Goal: Transaction & Acquisition: Purchase product/service

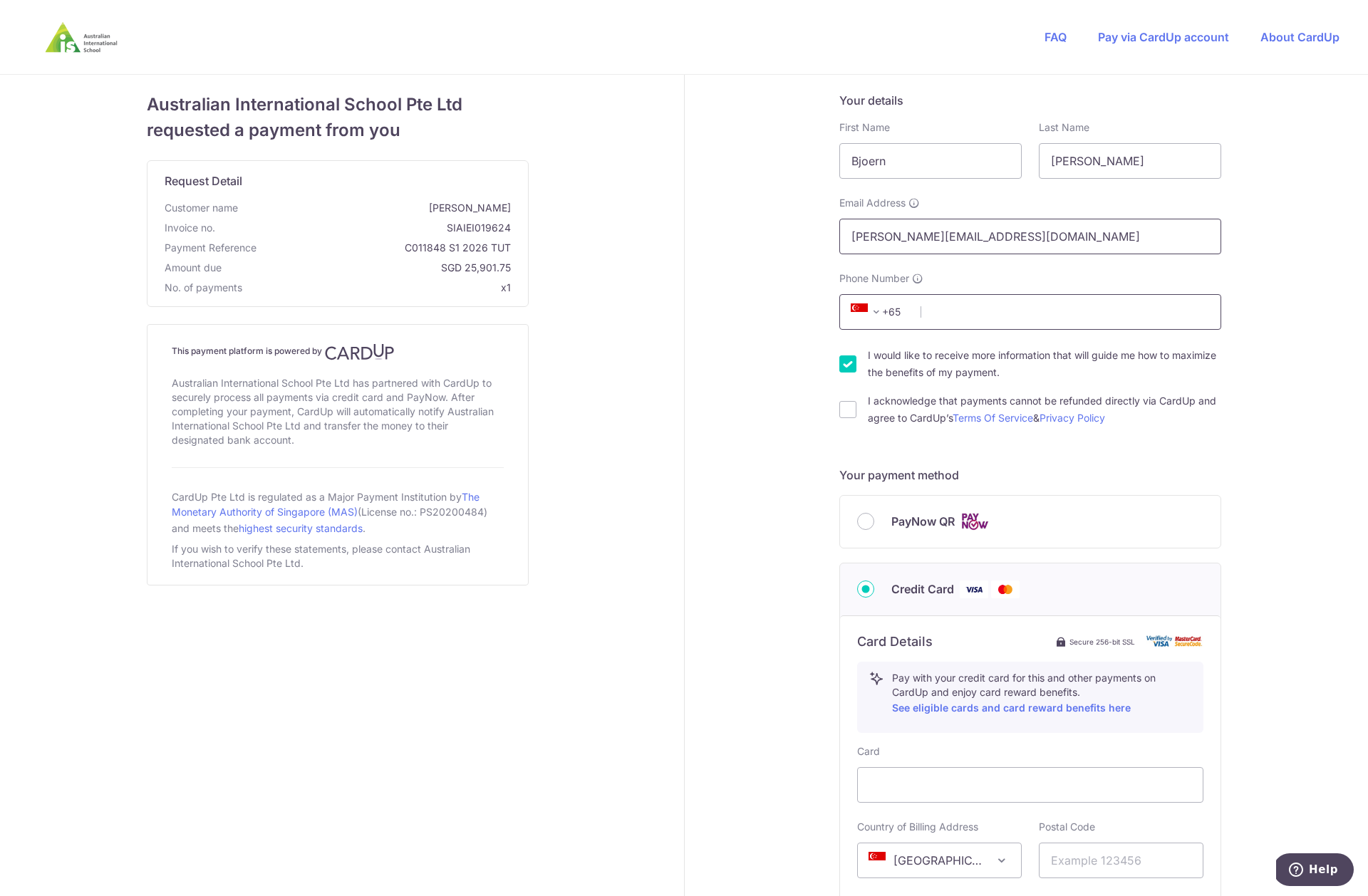
type input "[PERSON_NAME][EMAIL_ADDRESS][DOMAIN_NAME]"
type input "81215578"
click at [1267, 387] on div "Your details First Name [PERSON_NAME] Last Name [PERSON_NAME] Email Address [PE…" at bounding box center [1030, 647] width 693 height 1146
click at [846, 409] on input "I acknowledge that payments cannot be refunded directly via CardUp and agree to…" at bounding box center [848, 409] width 17 height 17
checkbox input "true"
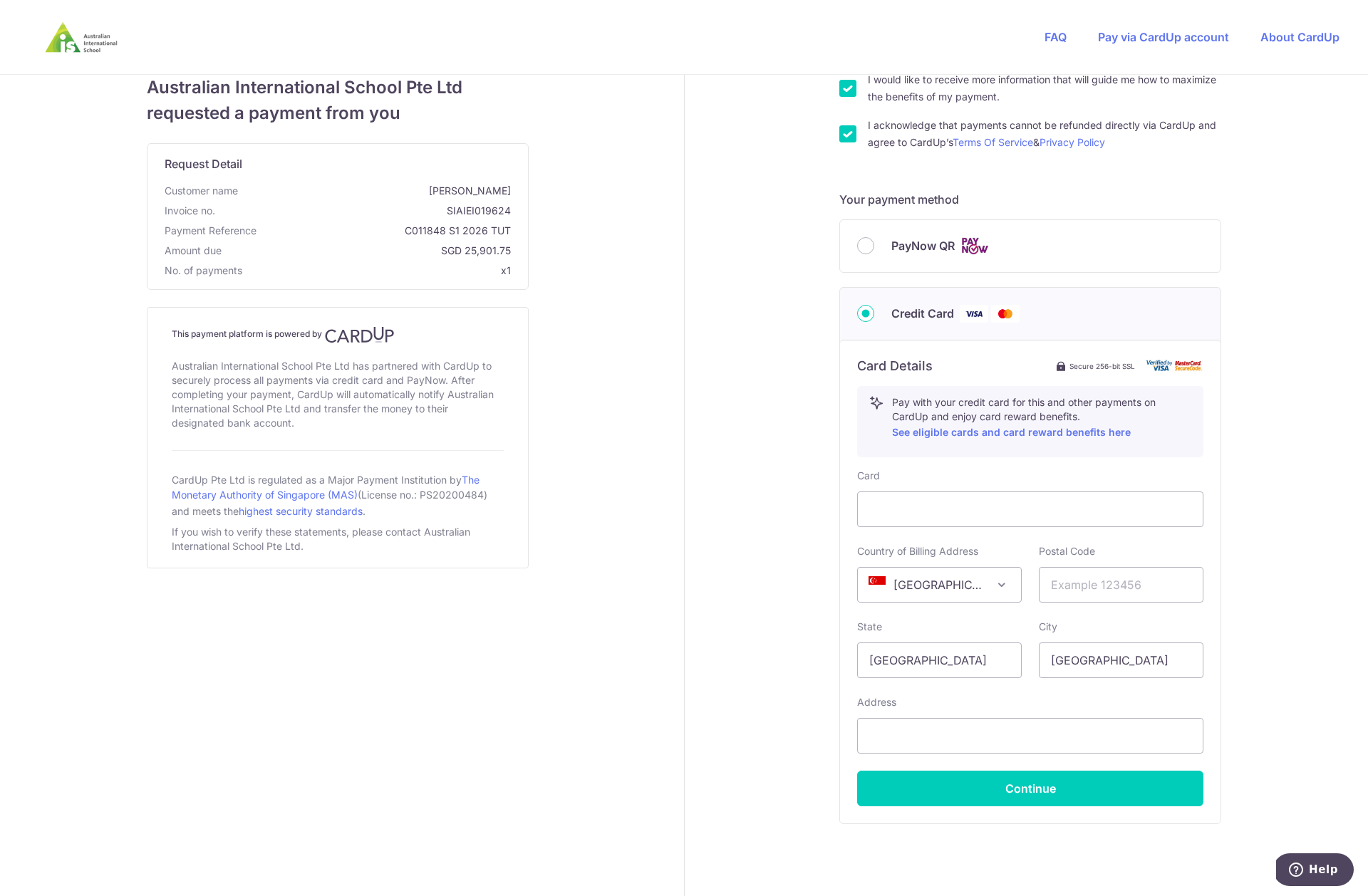
scroll to position [325, 0]
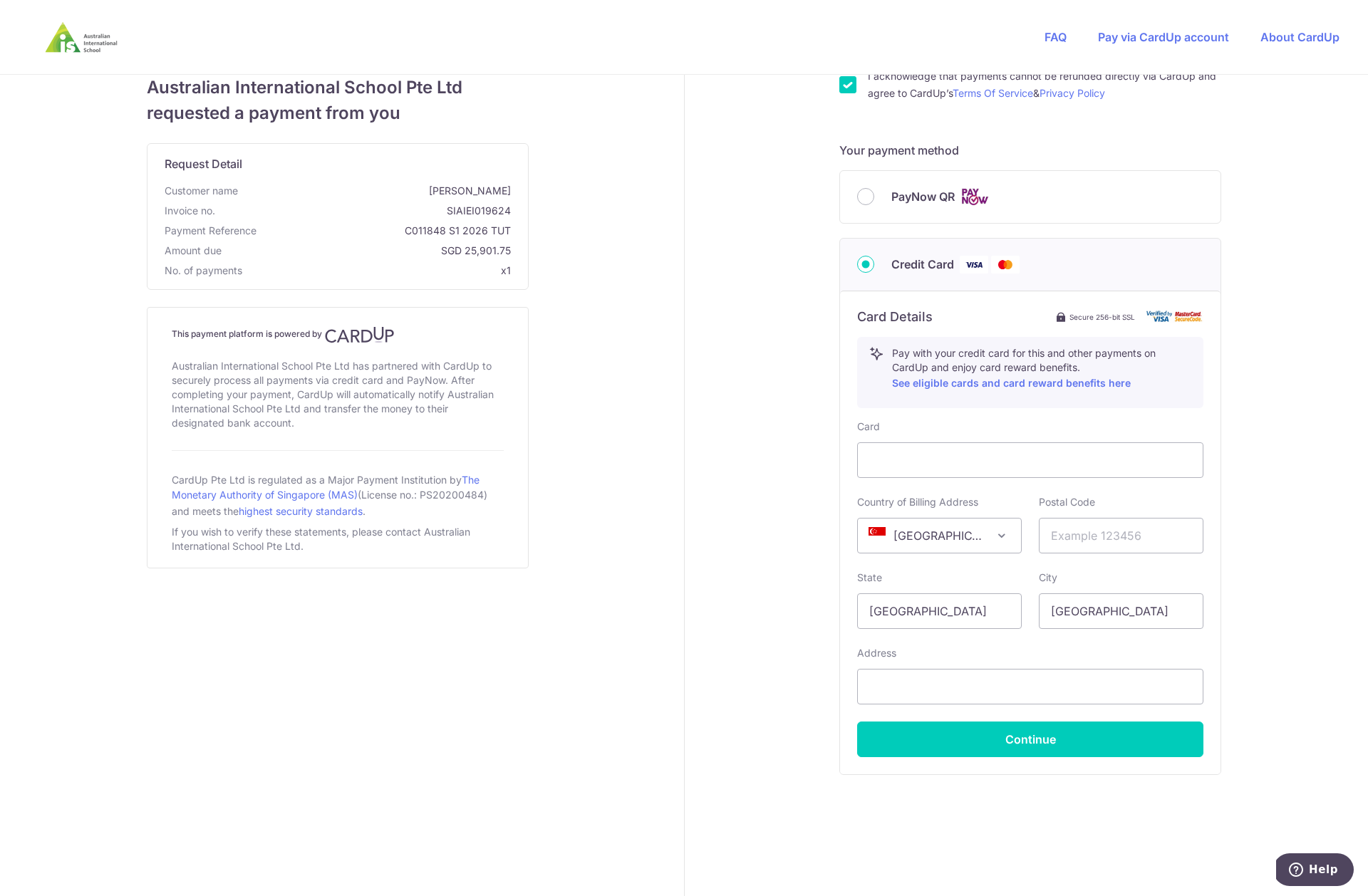
click at [787, 481] on div "Your details First Name [PERSON_NAME] Last Name [PERSON_NAME] Email Address [PE…" at bounding box center [1030, 323] width 693 height 1146
type input "670617"
type input "[STREET_ADDRESS]"
click at [1102, 739] on button "Continue" at bounding box center [1030, 739] width 346 height 36
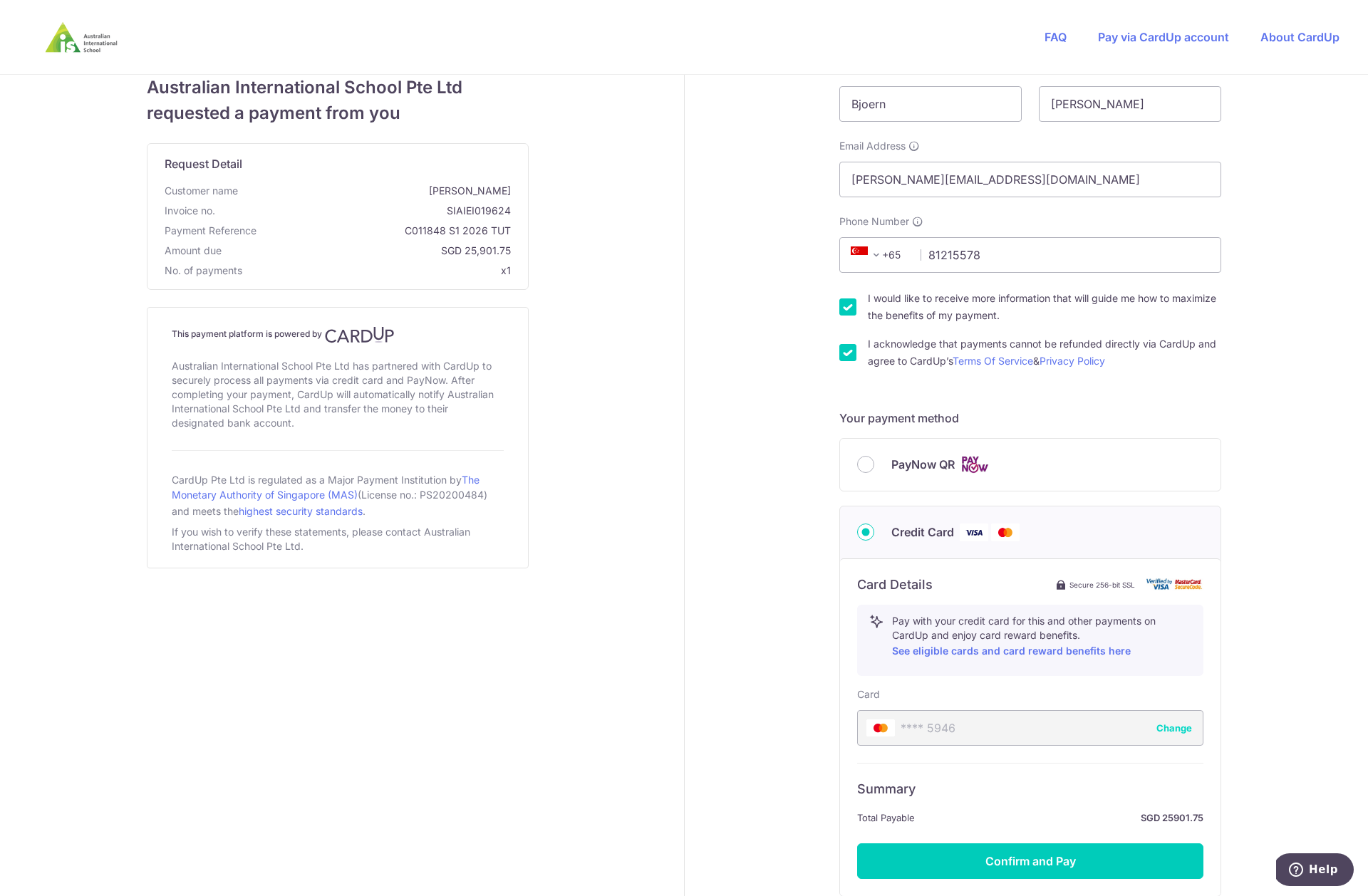
scroll to position [154, 0]
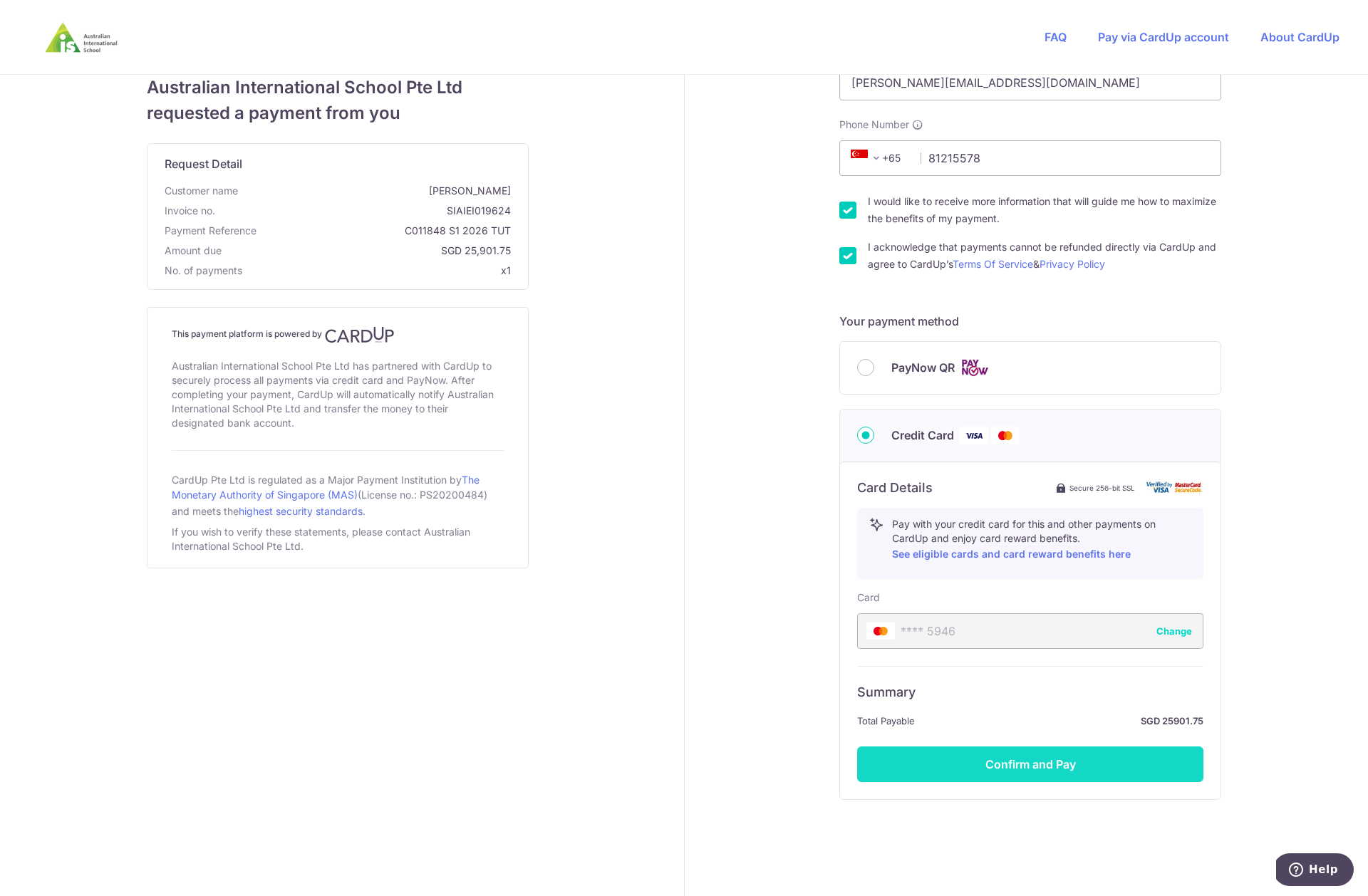
click at [1099, 764] on button "Confirm and Pay" at bounding box center [1030, 764] width 346 height 36
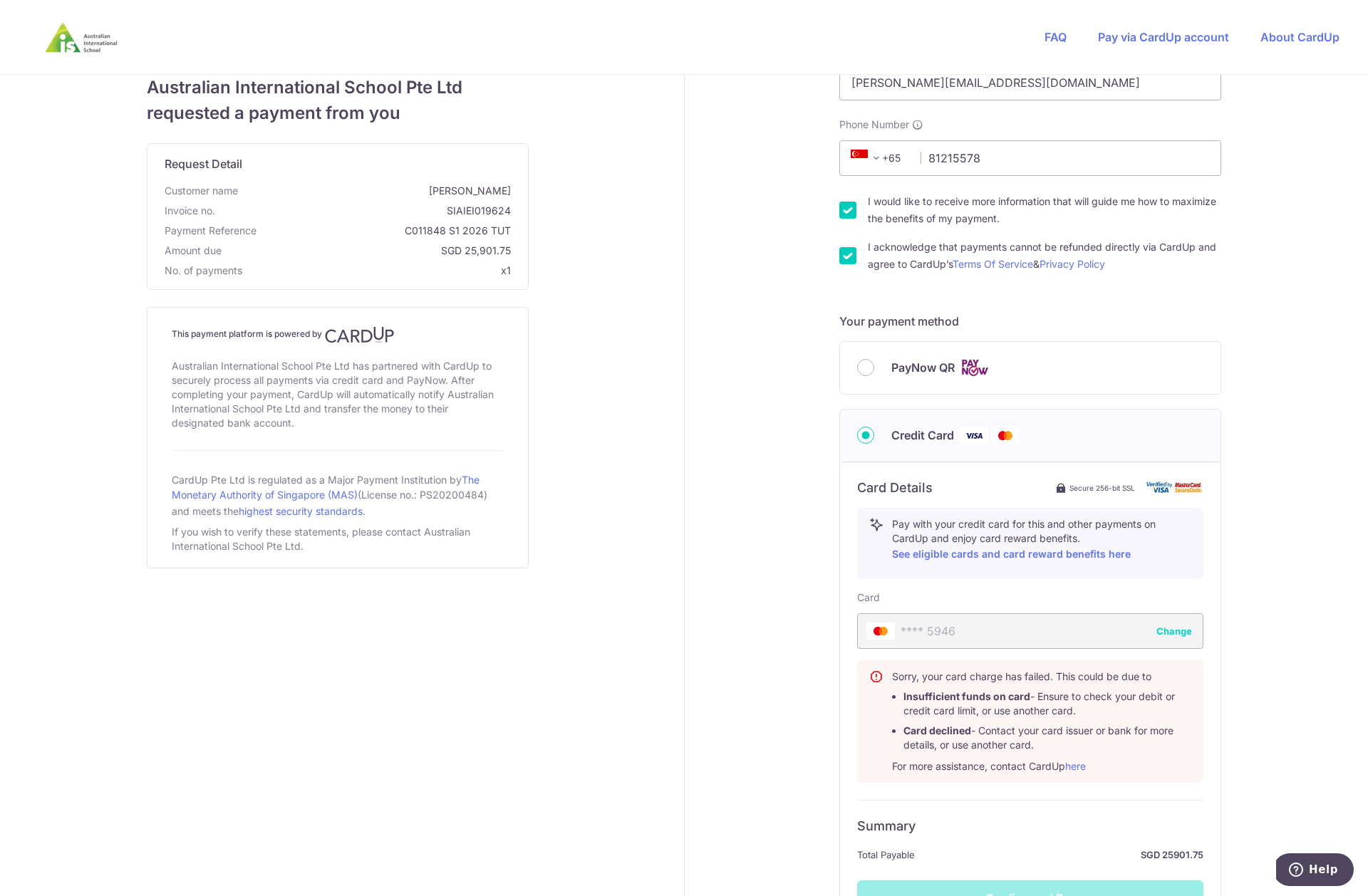
click at [1167, 630] on button "Change" at bounding box center [1174, 631] width 36 height 14
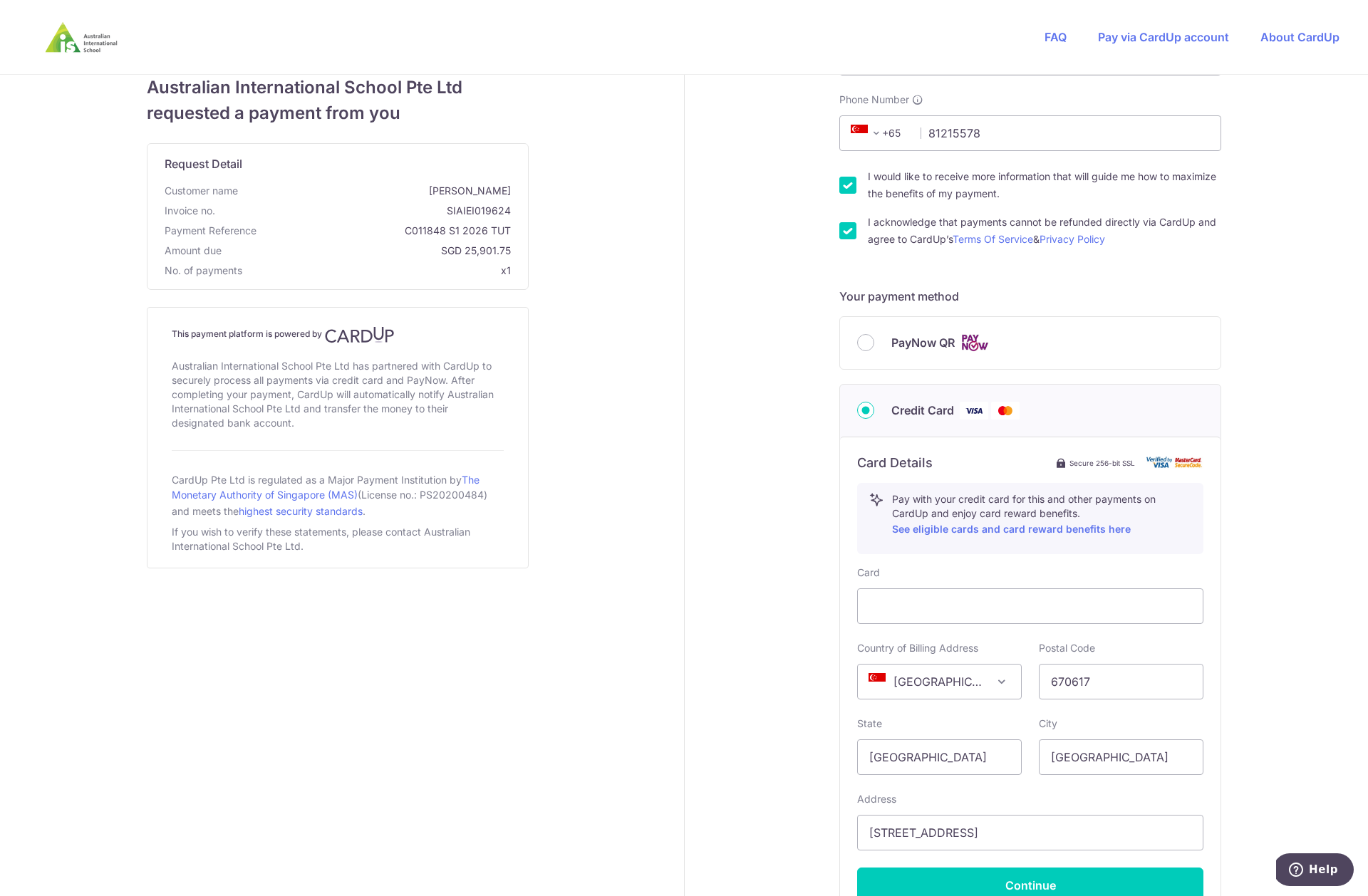
scroll to position [263, 0]
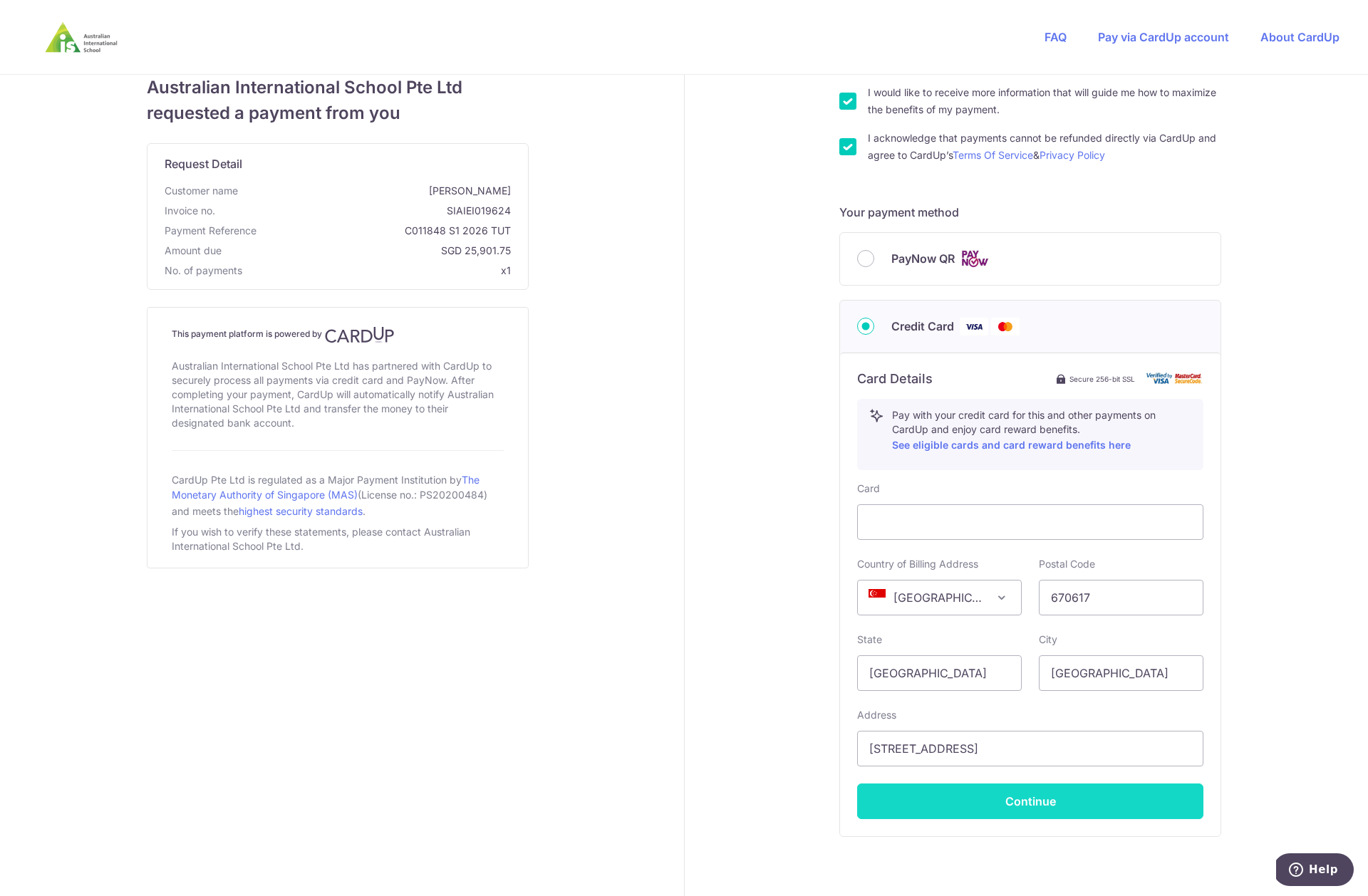
click at [1083, 807] on button "Continue" at bounding box center [1030, 801] width 346 height 36
type input "**** 2199"
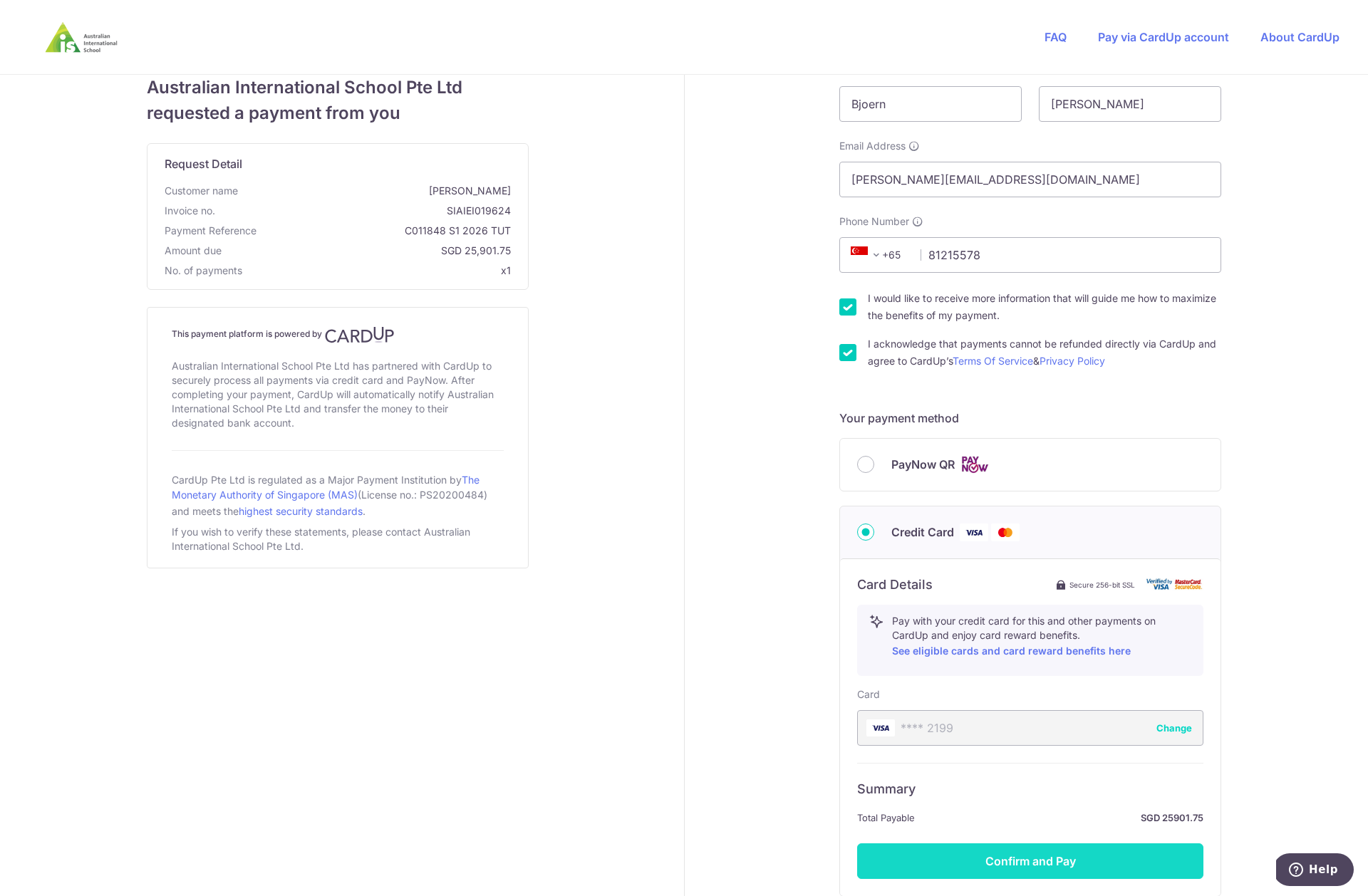
scroll to position [81, 0]
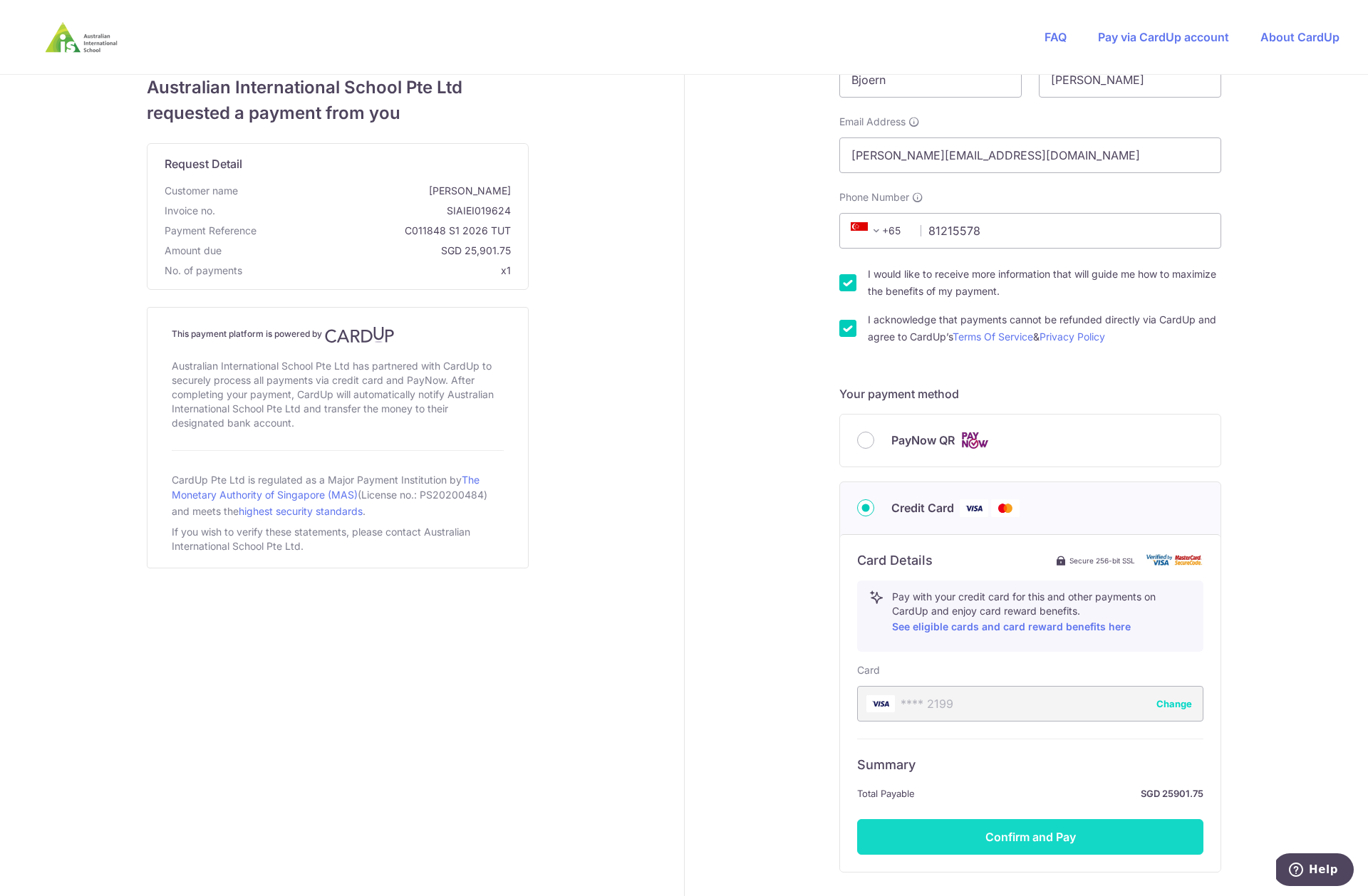
click at [981, 847] on button "Confirm and Pay" at bounding box center [1030, 837] width 346 height 36
